Goal: Transaction & Acquisition: Purchase product/service

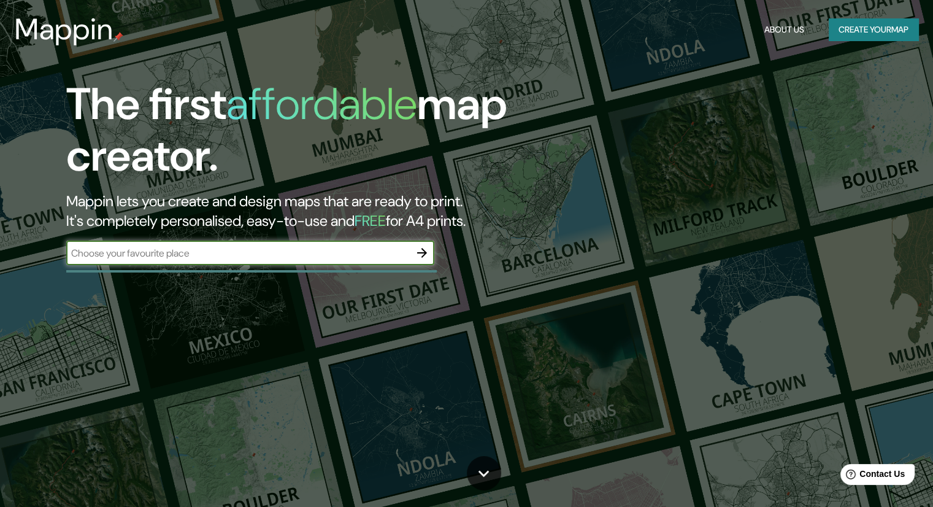
paste input "The Pattaya Redemptorist School for the Blind"
type input "The Pattaya Redemptorist School for the Blind"
click at [419, 250] on icon "button" at bounding box center [422, 252] width 15 height 15
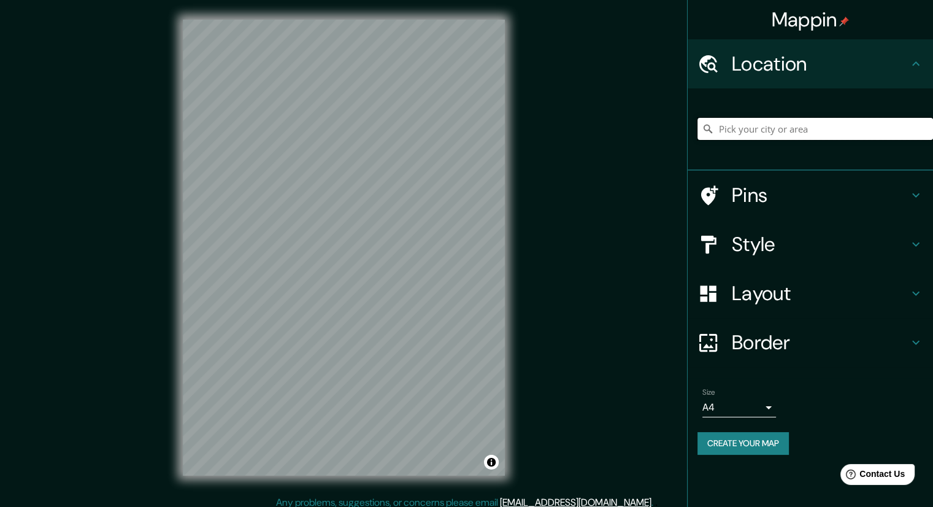
click at [739, 123] on input "Pick your city or area" at bounding box center [816, 129] width 236 height 22
paste input "The Pattaya Redemptorist School for the Blind"
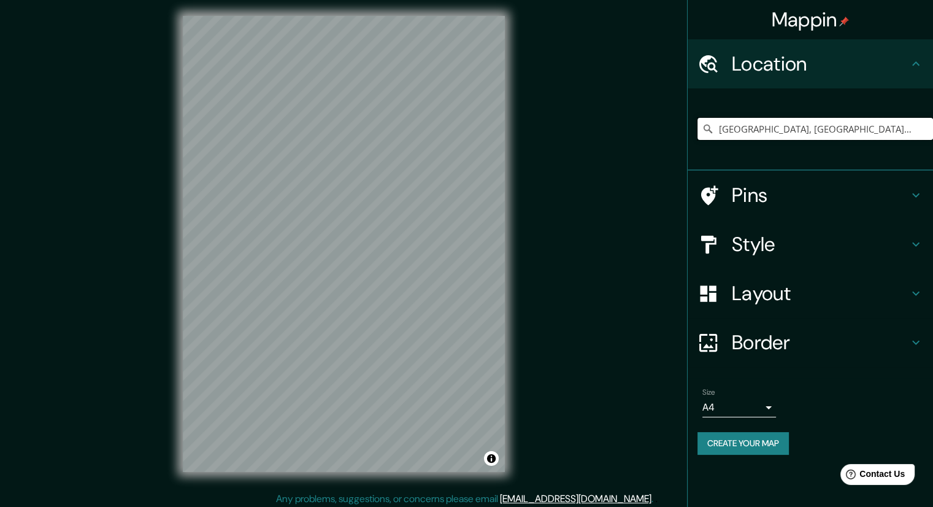
scroll to position [8, 0]
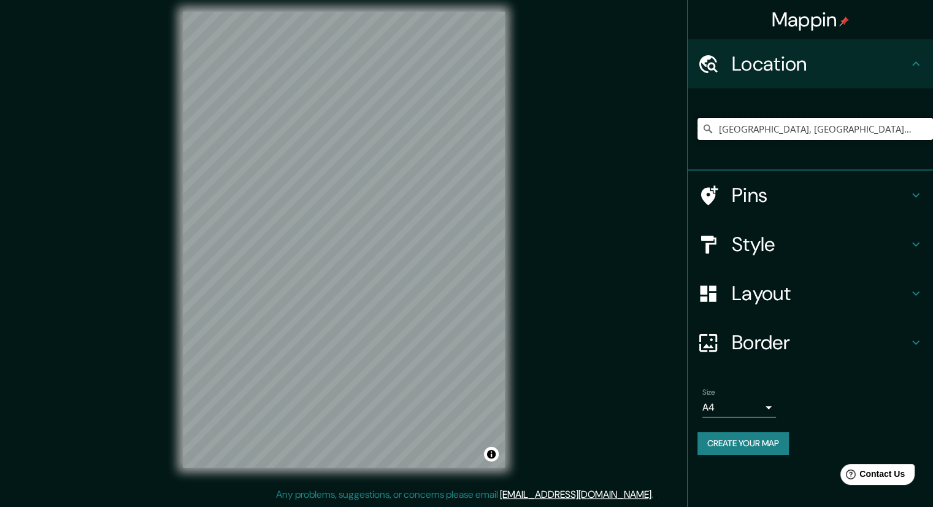
type input "[GEOGRAPHIC_DATA], [GEOGRAPHIC_DATA], [GEOGRAPHIC_DATA] 14020, [GEOGRAPHIC_DATA]"
click at [803, 298] on h4 "Layout" at bounding box center [820, 293] width 177 height 25
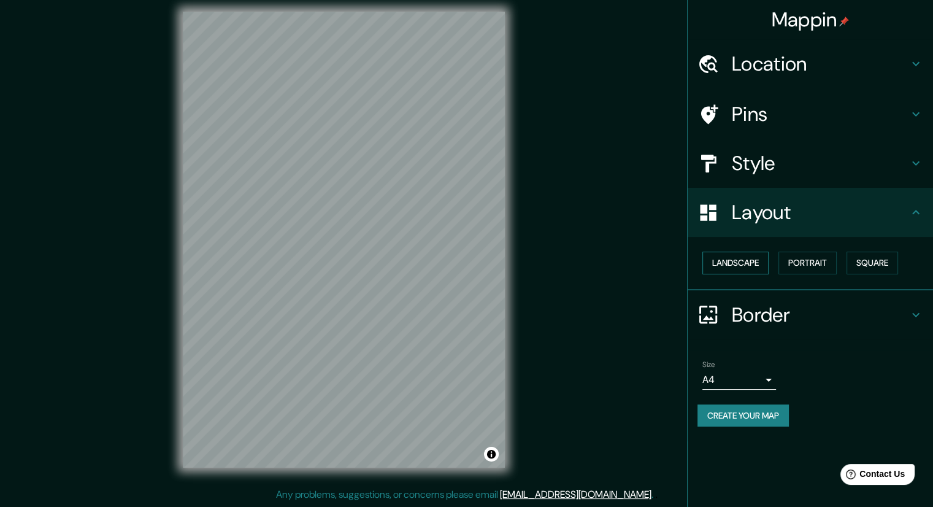
click at [744, 262] on button "Landscape" at bounding box center [736, 263] width 66 height 23
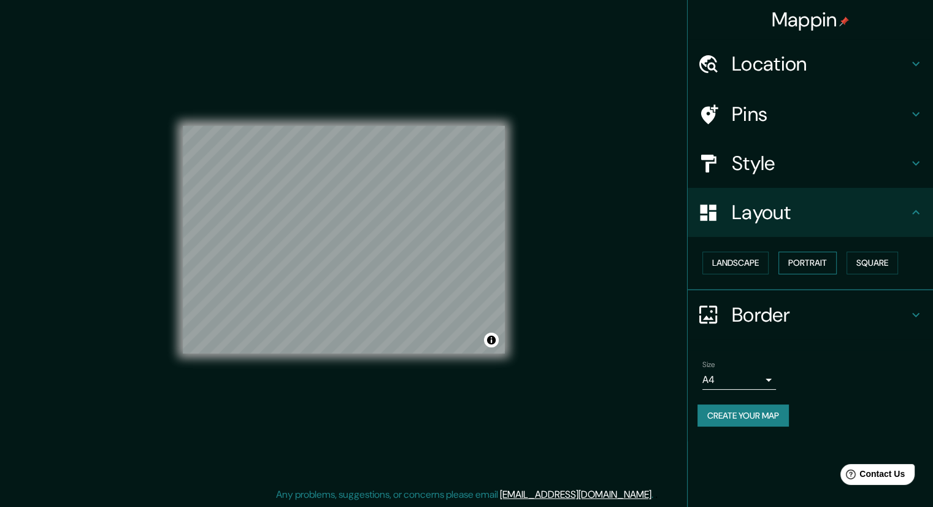
click at [825, 262] on button "Portrait" at bounding box center [808, 263] width 58 height 23
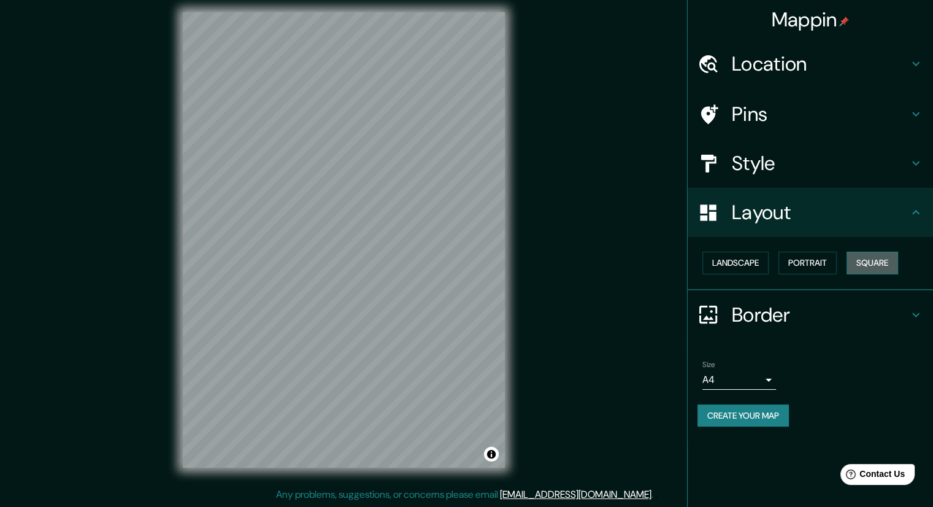
click at [874, 262] on button "Square" at bounding box center [873, 263] width 52 height 23
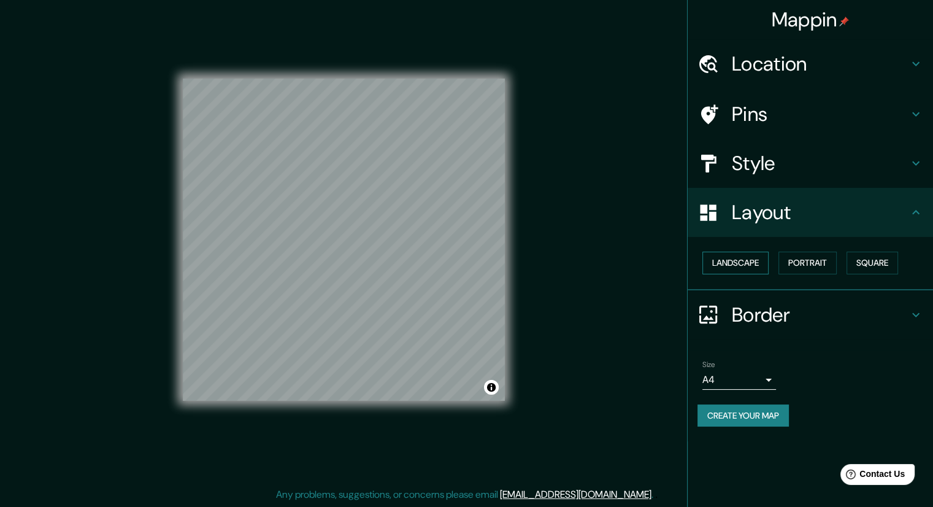
click at [739, 263] on button "Landscape" at bounding box center [736, 263] width 66 height 23
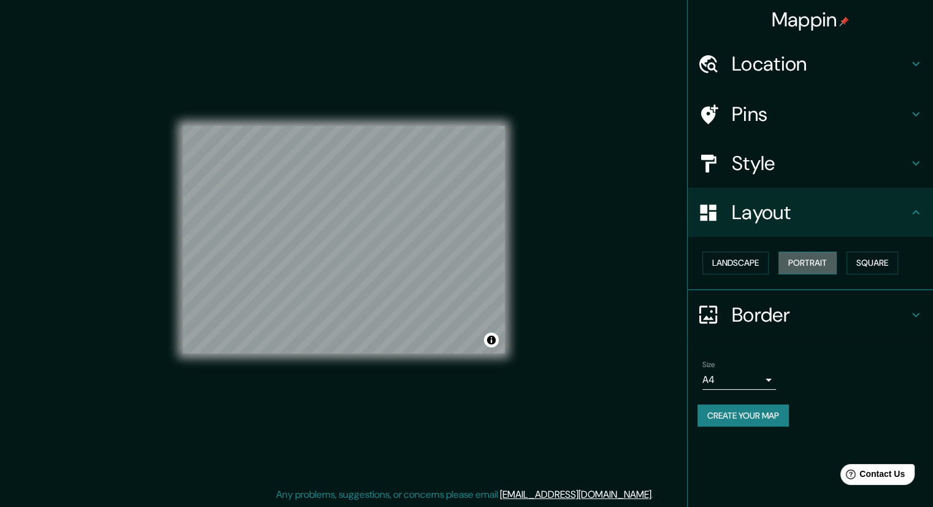
click at [817, 265] on button "Portrait" at bounding box center [808, 263] width 58 height 23
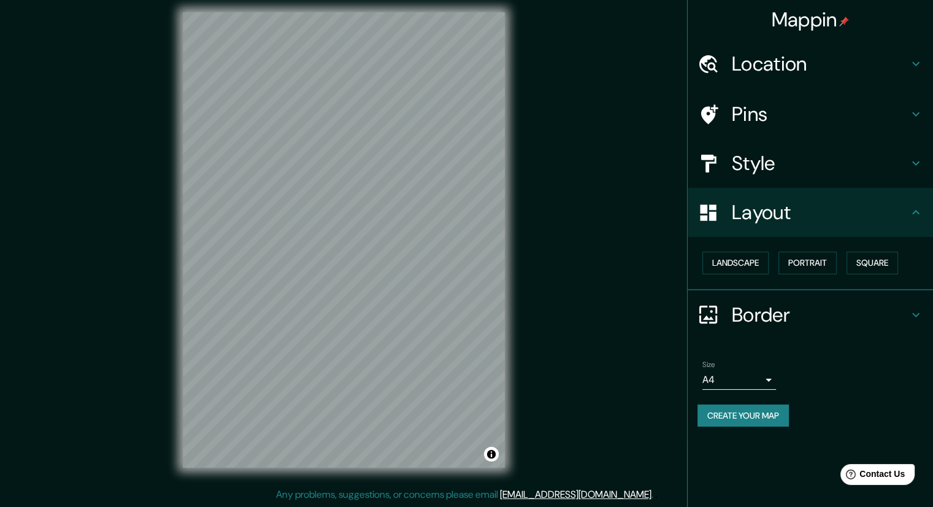
click at [766, 165] on h4 "Style" at bounding box center [820, 163] width 177 height 25
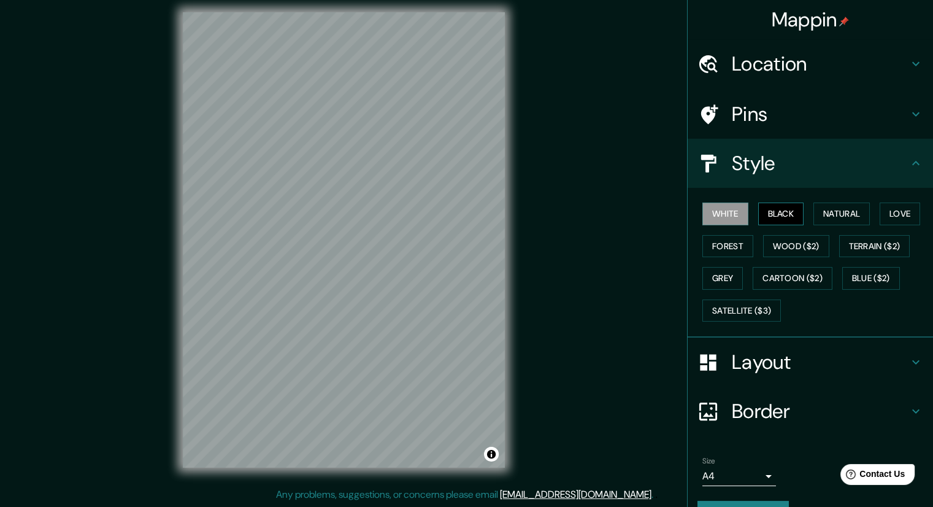
click at [779, 212] on button "Black" at bounding box center [781, 213] width 46 height 23
click at [809, 247] on button "Wood ($2)" at bounding box center [796, 246] width 66 height 23
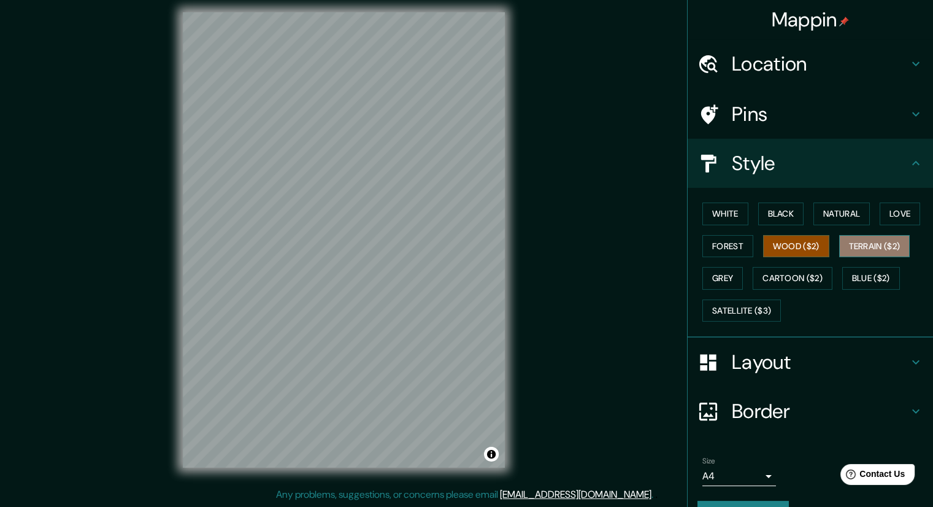
click at [854, 245] on button "Terrain ($2)" at bounding box center [874, 246] width 71 height 23
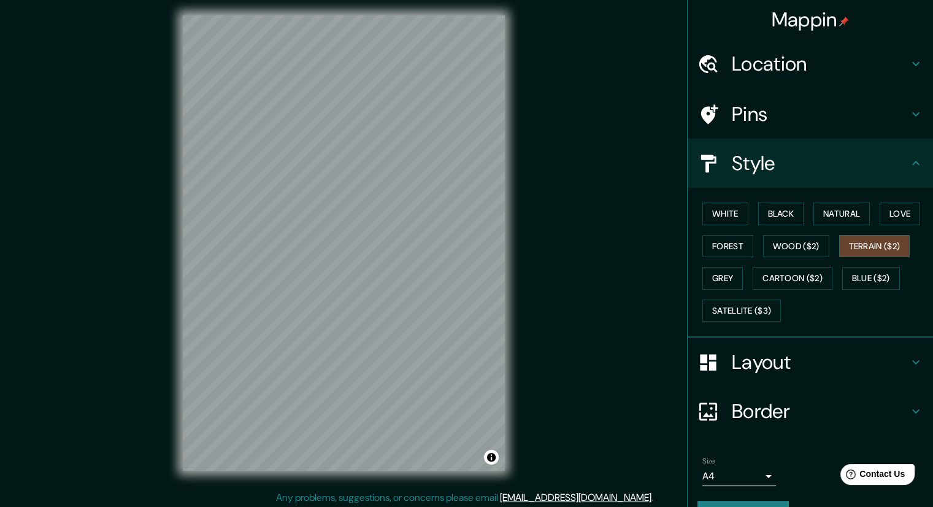
scroll to position [0, 0]
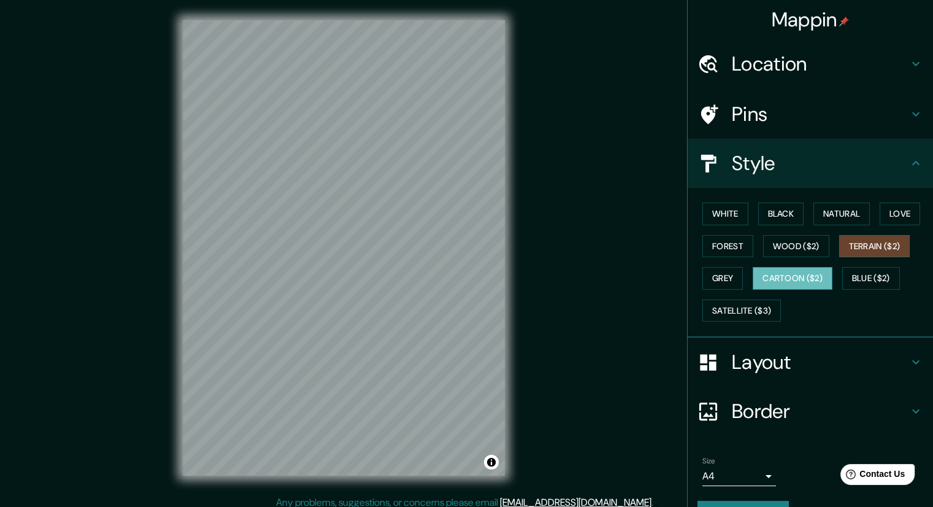
click at [763, 272] on button "Cartoon ($2)" at bounding box center [793, 278] width 80 height 23
click at [703, 278] on button "Grey" at bounding box center [723, 278] width 40 height 23
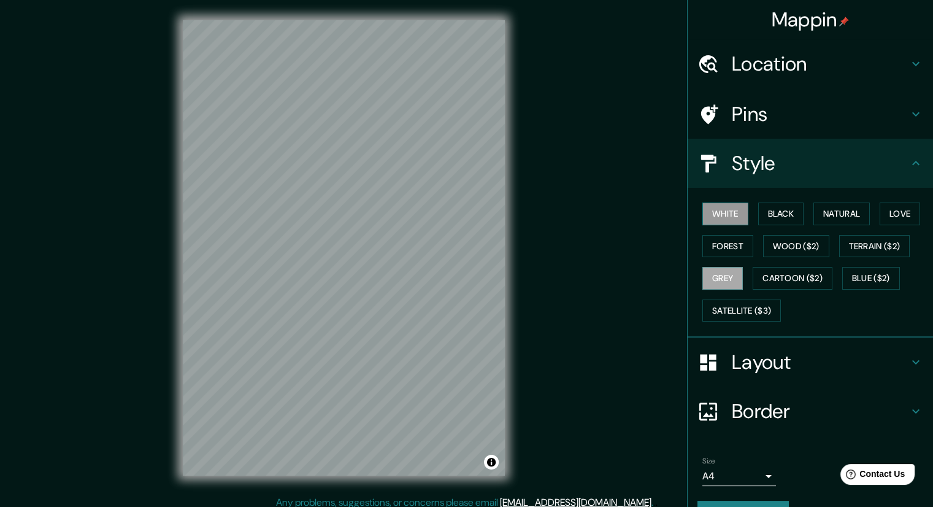
click at [717, 214] on button "White" at bounding box center [726, 213] width 46 height 23
